Goal: Task Accomplishment & Management: Manage account settings

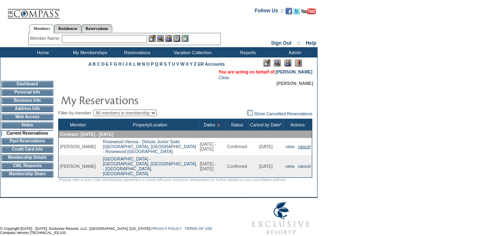
click at [302, 149] on link "cancel" at bounding box center [304, 146] width 13 height 5
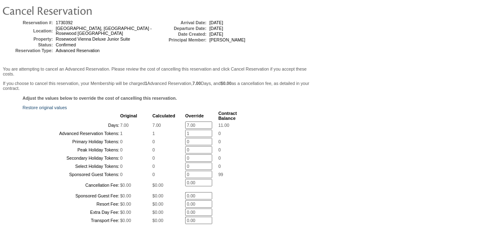
scroll to position [74, 0]
click at [203, 136] on input "1" at bounding box center [198, 132] width 27 height 7
type input "0"
click at [197, 121] on input "7.00" at bounding box center [198, 124] width 27 height 7
type input "7"
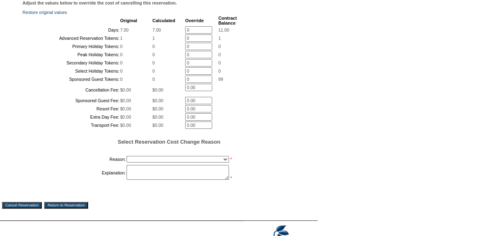
scroll to position [186, 0]
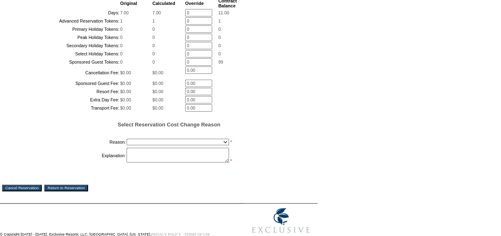
type input "0"
click at [153, 145] on select "Creating Continuous Stay Days Booked After Cancellation Experiential / Hotel / …" at bounding box center [178, 141] width 102 height 7
select select "1048"
click at [127, 145] on select "Creating Continuous Stay Days Booked After Cancellation Experiential / Hotel / …" at bounding box center [178, 141] width 102 height 7
click at [149, 162] on textarea at bounding box center [178, 154] width 102 height 15
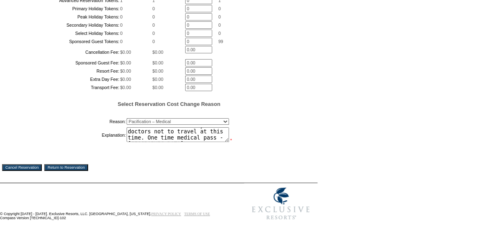
scroll to position [261, 0]
type textarea "Wife has bad a medical scare and has been advised by doctors not to travel at t…"
click at [40, 168] on input "Cancel Reservation" at bounding box center [22, 167] width 40 height 7
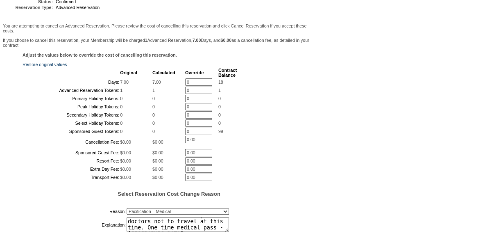
scroll to position [111, 0]
